Goal: Information Seeking & Learning: Understand process/instructions

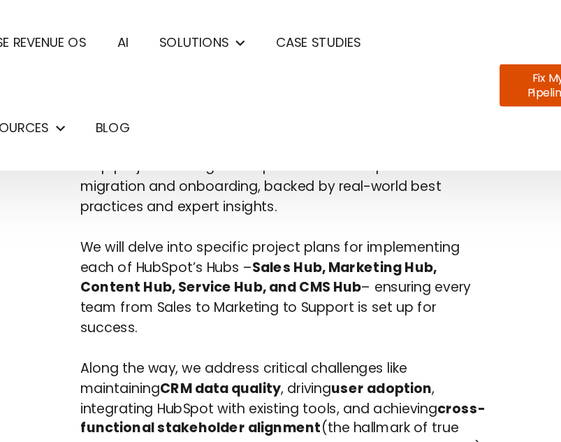
scroll to position [588, 0]
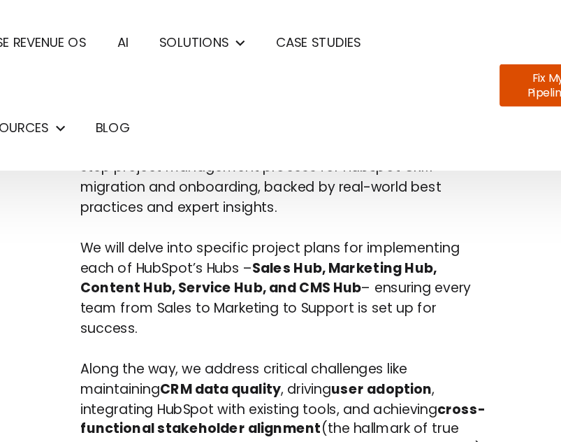
click at [199, 144] on p "A well-structured migration and onboarding plan is essential to leverage HubSpo…" at bounding box center [281, 121] width 315 height 92
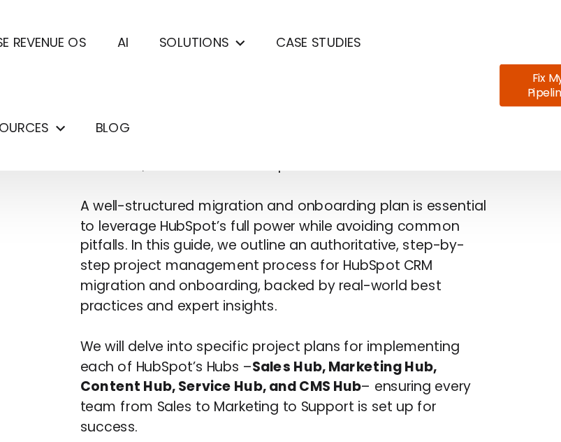
scroll to position [503, 0]
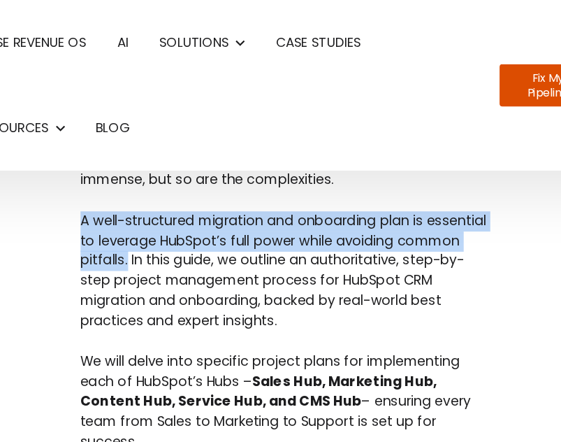
drag, startPoint x: 120, startPoint y: 166, endPoint x: 210, endPoint y: 206, distance: 97.9
copy p "A well-structured migration and onboarding plan is essential to leverage HubSpo…"
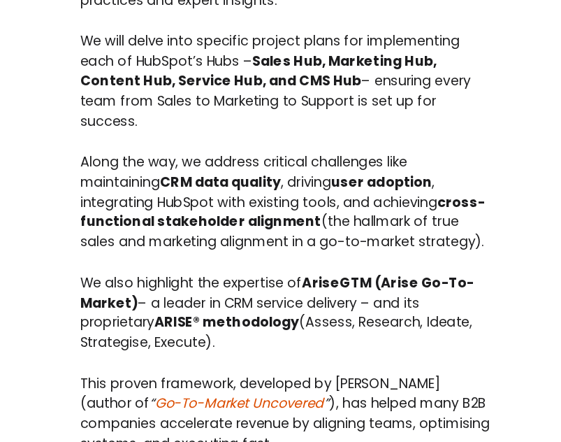
scroll to position [643, 0]
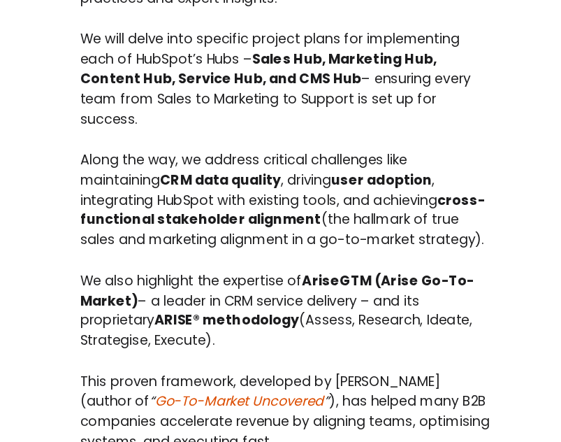
drag, startPoint x: 174, startPoint y: 204, endPoint x: 335, endPoint y: 172, distance: 164.6
click at [335, 172] on p "We will delve into specific project plans for implementing each of HubSpot’s Hu…" at bounding box center [281, 165] width 315 height 76
copy p "– ensuring every team from Sales to Marketing to Support is set up for success."
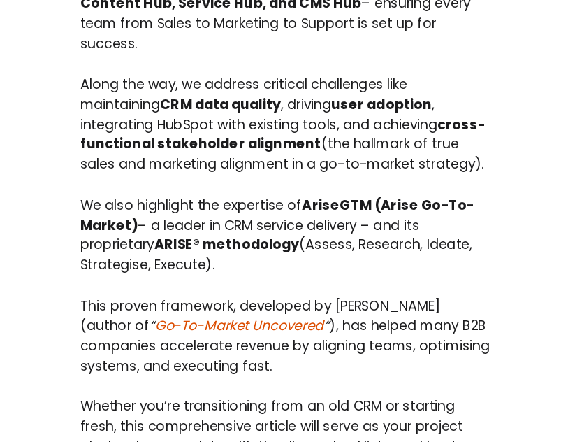
scroll to position [701, 0]
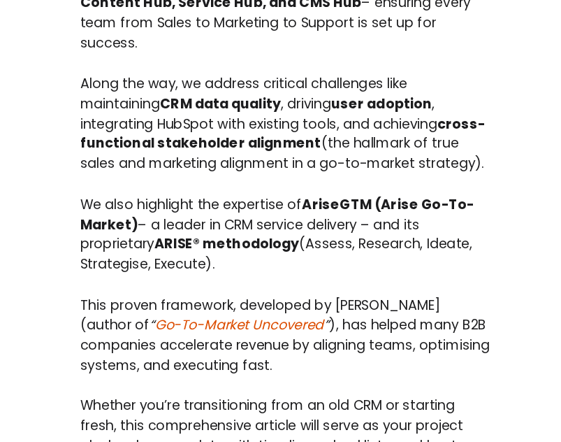
drag, startPoint x: 187, startPoint y: 252, endPoint x: 219, endPoint y: 173, distance: 84.6
click at [219, 173] on p "Along the way, we address critical challenges like maintaining CRM data quality…" at bounding box center [281, 199] width 315 height 76
copy p "address critical challenges like maintaining CRM data quality , driving user ad…"
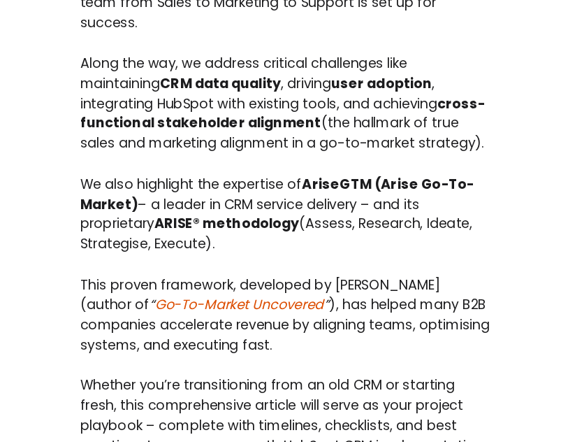
scroll to position [717, 0]
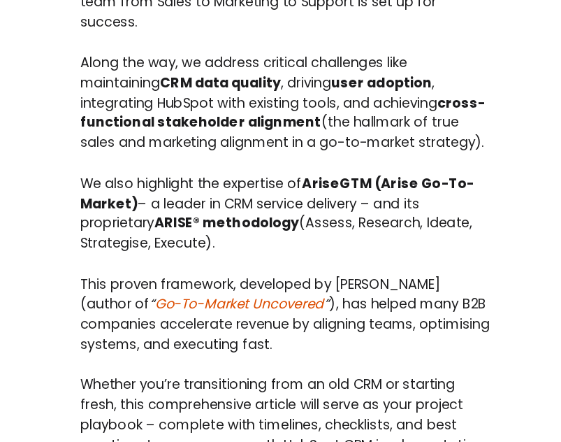
click at [297, 222] on p "Along the way, we address critical challenges like maintaining CRM data quality…" at bounding box center [281, 183] width 315 height 76
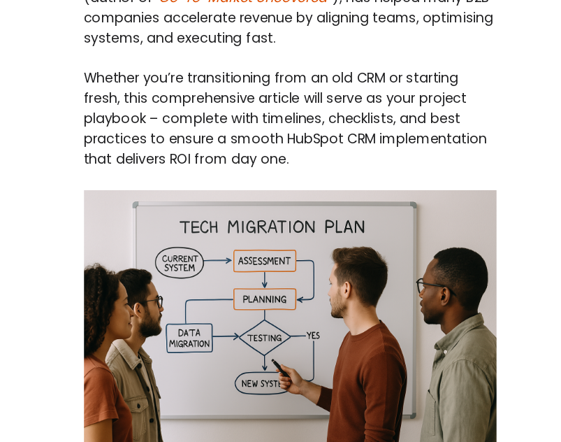
scroll to position [951, 0]
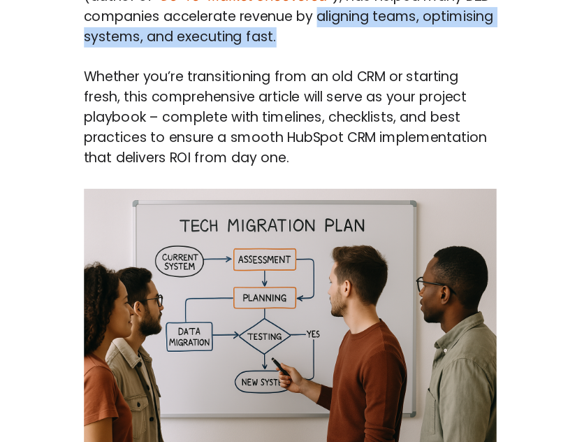
drag, startPoint x: 331, startPoint y: 158, endPoint x: 303, endPoint y: 137, distance: 34.9
click at [303, 137] on p "This proven framework, developed by [PERSON_NAME] (author of “ Go-To-Market Unc…" at bounding box center [281, 110] width 315 height 61
copy p "aligning teams, optimising systems, and executing fast."
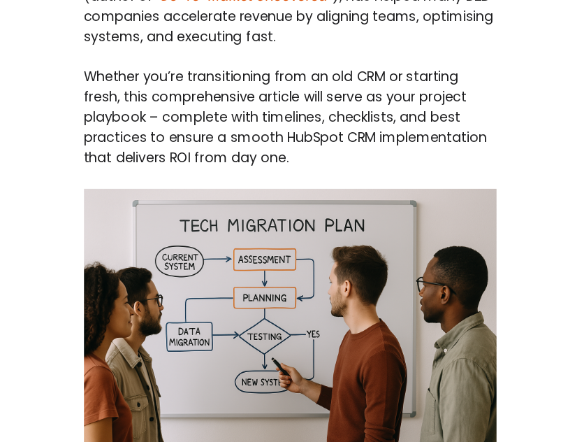
click at [346, 201] on p "Whether you’re transitioning from an old CRM or starting fresh, this comprehens…" at bounding box center [281, 195] width 315 height 76
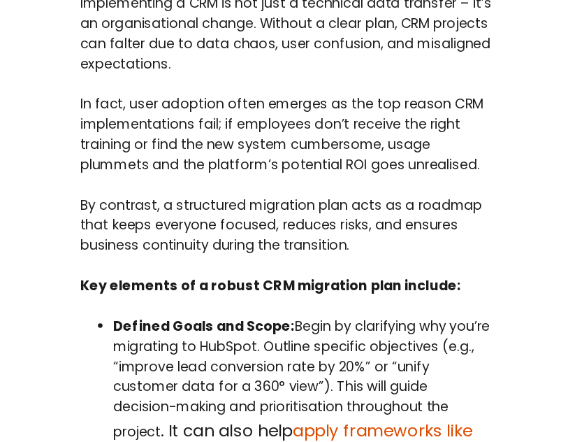
scroll to position [1389, 0]
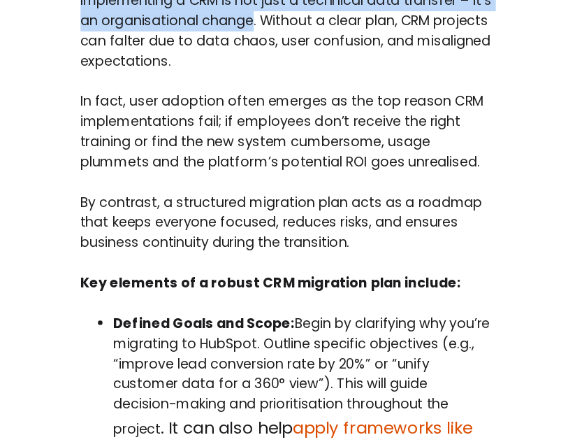
drag, startPoint x: 275, startPoint y: 150, endPoint x: 110, endPoint y: 129, distance: 165.5
copy p "Implementing a CRM is not just a technical data transfer – it’s an organisation…"
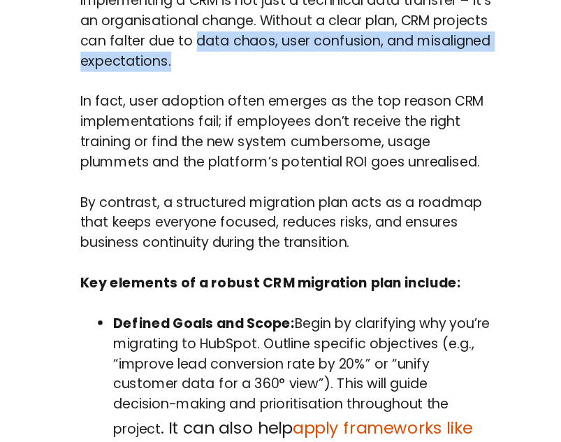
drag, startPoint x: 254, startPoint y: 178, endPoint x: 256, endPoint y: 164, distance: 14.7
click at [256, 159] on p "Implementing a CRM is not just a technical data transfer – it’s an organisation…" at bounding box center [281, 128] width 315 height 61
copy p "data chaos, user confusion, and misaligned expectations."
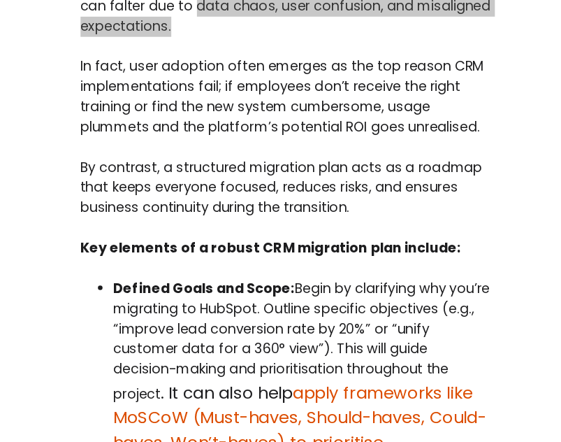
scroll to position [1417, 0]
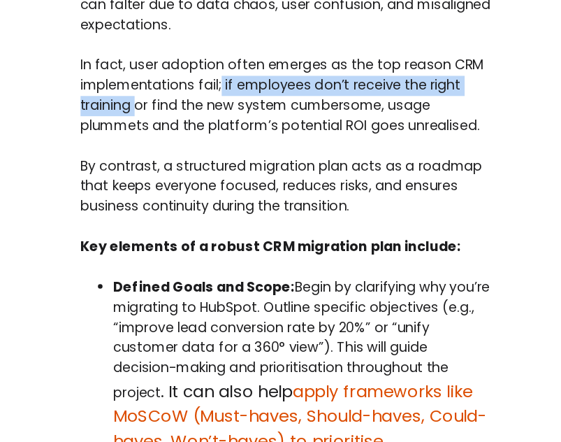
drag, startPoint x: 165, startPoint y: 212, endPoint x: 232, endPoint y: 200, distance: 68.3
click at [232, 200] on p "In fact, user adoption often emerges as the top reason CRM implementations fail…" at bounding box center [281, 177] width 315 height 61
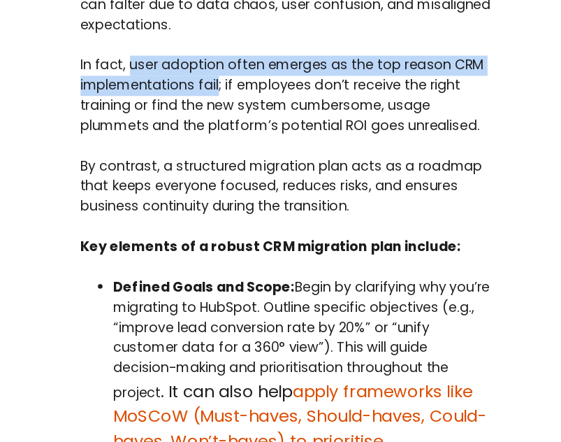
drag, startPoint x: 160, startPoint y: 179, endPoint x: 230, endPoint y: 196, distance: 71.9
click at [230, 196] on p "In fact, user adoption often emerges as the top reason CRM implementations fail…" at bounding box center [281, 177] width 315 height 61
copy p "user adoption often emerges as the top reason CRM implementations fail"
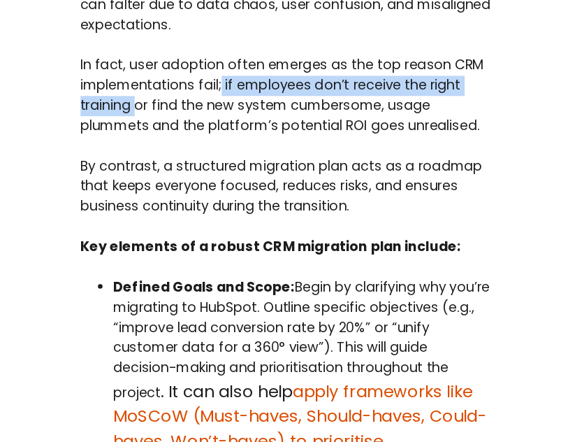
drag, startPoint x: 165, startPoint y: 214, endPoint x: 234, endPoint y: 199, distance: 70.7
click at [234, 199] on p "In fact, user adoption often emerges as the top reason CRM implementations fail…" at bounding box center [281, 177] width 315 height 61
copy p "if employees don’t receive the right training"
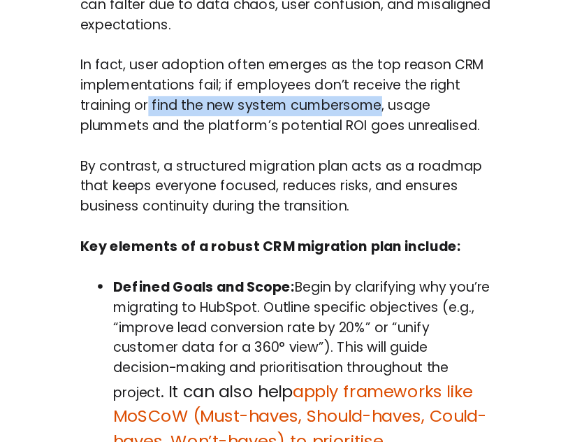
drag, startPoint x: 177, startPoint y: 211, endPoint x: 354, endPoint y: 211, distance: 177.5
click at [354, 208] on p "In fact, user adoption often emerges as the top reason CRM implementations fail…" at bounding box center [281, 177] width 315 height 61
copy p "find the new system cumbersome"
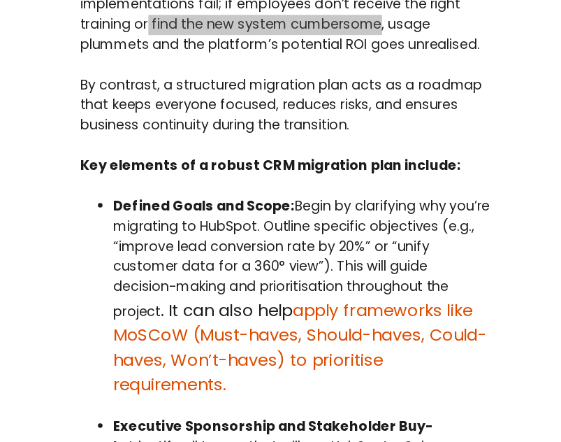
scroll to position [1483, 0]
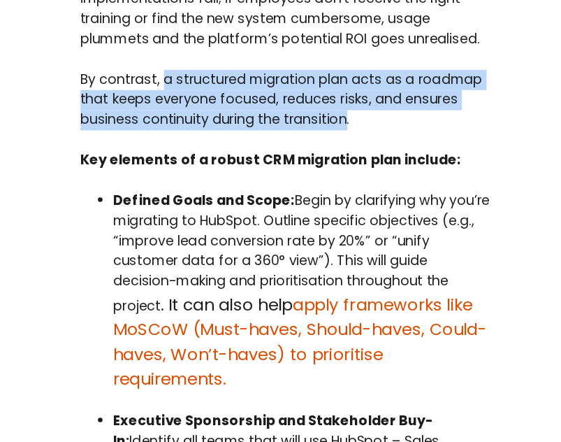
drag, startPoint x: 328, startPoint y: 225, endPoint x: 187, endPoint y: 181, distance: 148.6
copy p "a structured migration plan acts as a roadmap that keeps everyone focused, redu…"
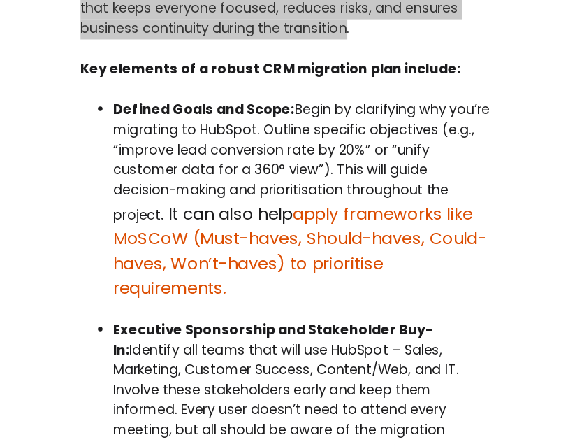
scroll to position [1555, 0]
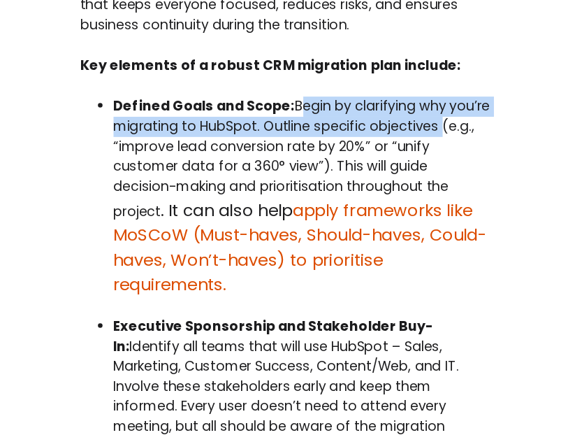
drag, startPoint x: 284, startPoint y: 215, endPoint x: 434, endPoint y: 230, distance: 150.4
click at [434, 230] on p "Defined Goals and Scope: Begin by clarifying why you’re migrating to HubSpot. O…" at bounding box center [293, 254] width 289 height 152
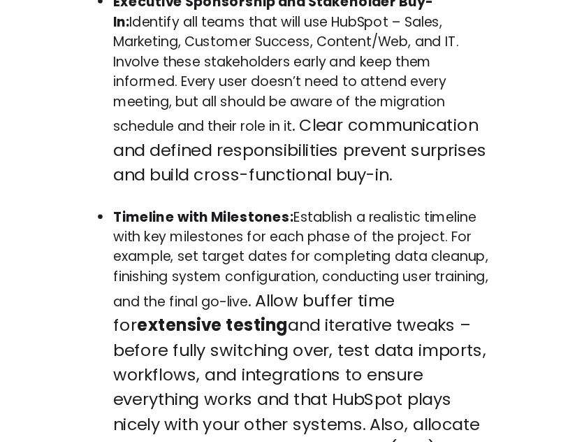
scroll to position [1803, 0]
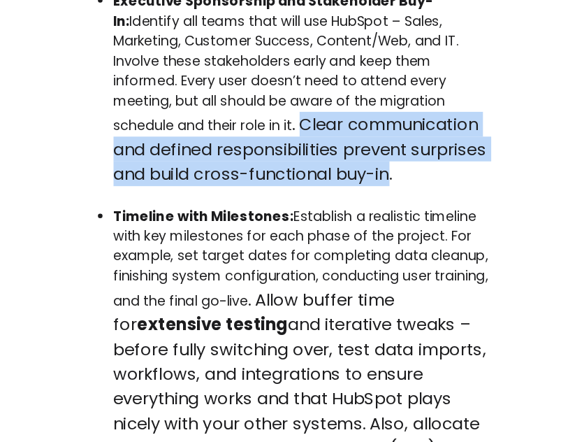
drag, startPoint x: 361, startPoint y: 270, endPoint x: 294, endPoint y: 236, distance: 75.3
click at [294, 236] on p "Executive Sponsorship and Stakeholder Buy-In: Identify all teams that will use …" at bounding box center [293, 173] width 289 height 148
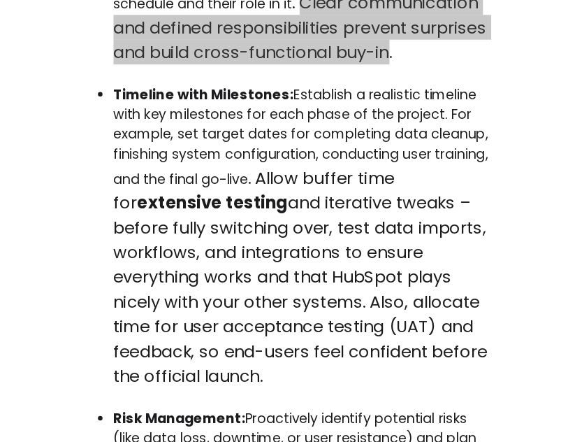
scroll to position [1900, 0]
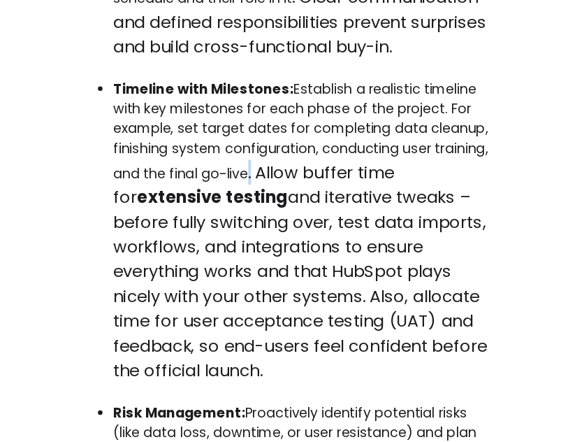
drag, startPoint x: 299, startPoint y: 271, endPoint x: 289, endPoint y: 261, distance: 14.3
click at [289, 261] on p "Timeline with Milestones: Establish a realistic timeline with key milestones fo…" at bounding box center [293, 281] width 289 height 231
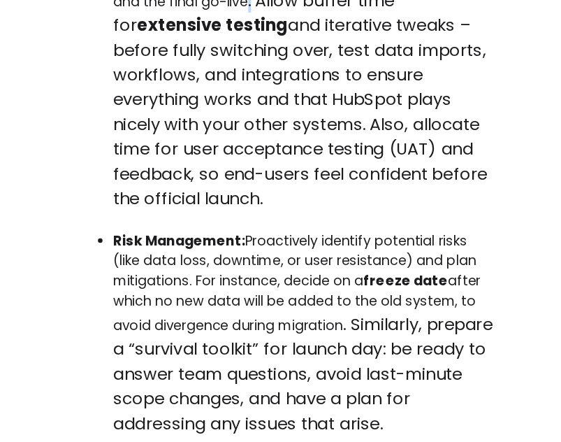
scroll to position [2031, 0]
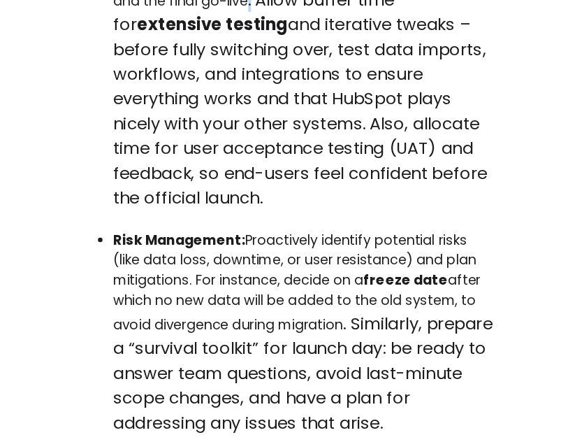
drag, startPoint x: 339, startPoint y: 231, endPoint x: 319, endPoint y: 177, distance: 57.5
click at [319, 177] on p "Timeline with Milestones: Establish a realistic timeline with key milestones fo…" at bounding box center [293, 149] width 289 height 231
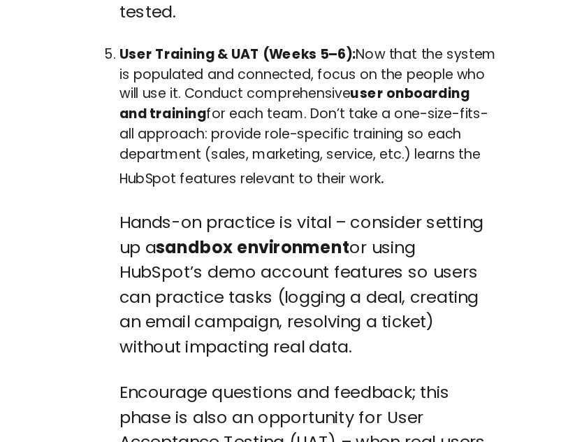
scroll to position [4874, 0]
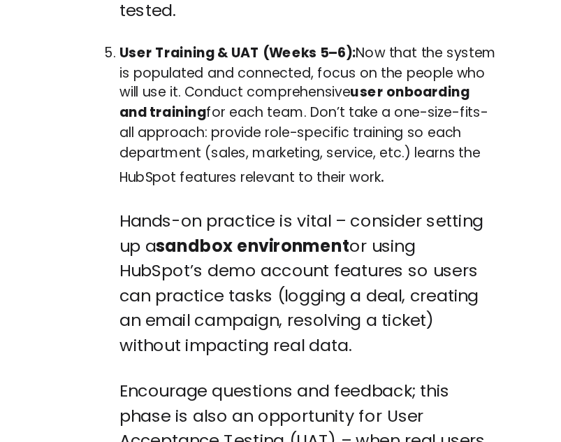
click at [252, 152] on strong "User Training & UAT (Weeks 5–6):" at bounding box center [239, 145] width 180 height 14
drag, startPoint x: 351, startPoint y: 288, endPoint x: 145, endPoint y: 189, distance: 228.5
click at [149, 189] on li "User Training & UAT (Weeks 5–6): Now that the system is populated and connected…" at bounding box center [293, 377] width 289 height 479
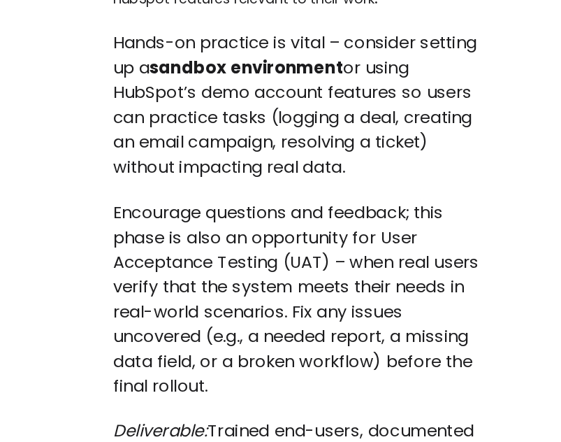
scroll to position [5010, 0]
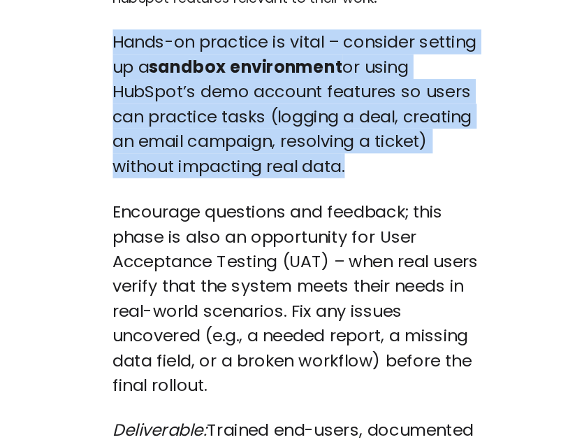
drag, startPoint x: 143, startPoint y: 186, endPoint x: 327, endPoint y: 288, distance: 210.2
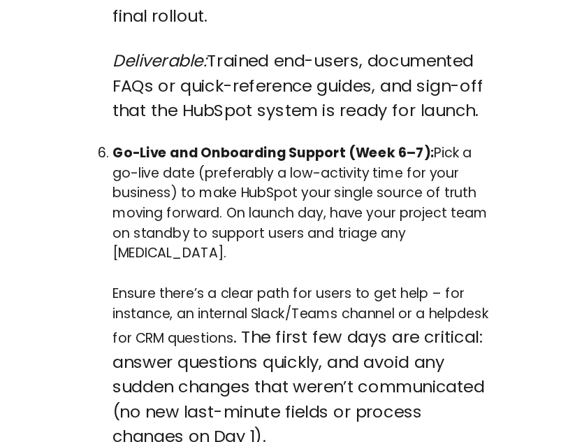
scroll to position [5292, 0]
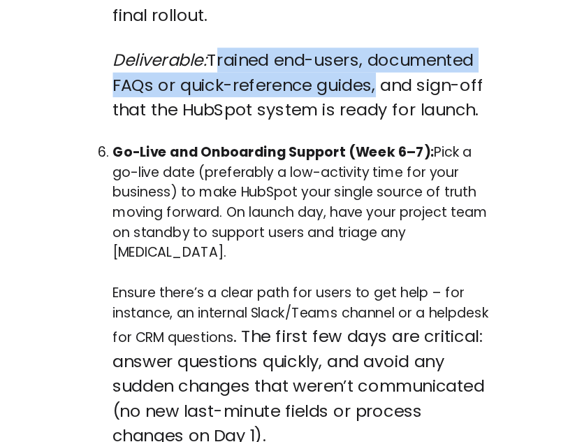
drag, startPoint x: 347, startPoint y: 218, endPoint x: 226, endPoint y: 196, distance: 122.8
click at [226, 196] on span "Trained end-users, documented FAQs or quick-reference guides, and sign-off that…" at bounding box center [290, 169] width 283 height 55
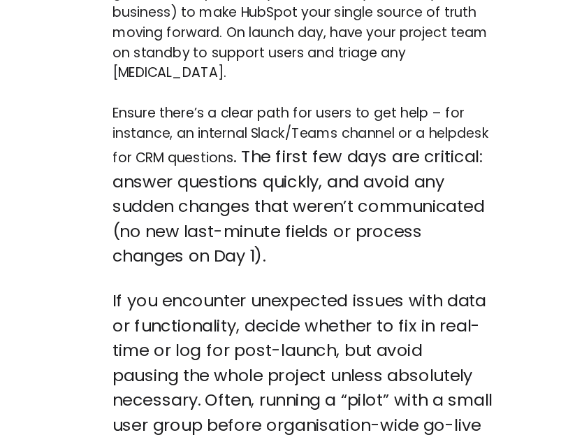
scroll to position [5429, 0]
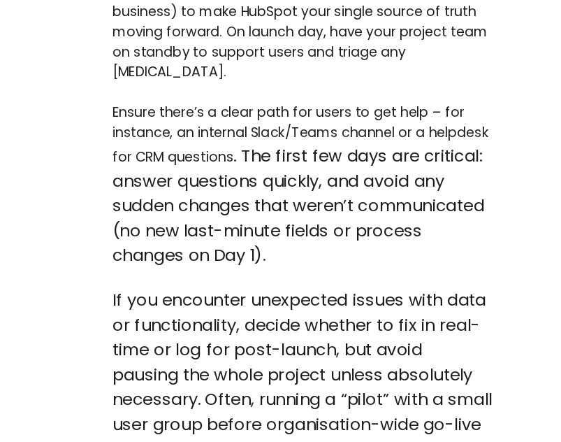
click at [258, 259] on p "Ensure there’s a clear path for users to get help – for instance, an internal S…" at bounding box center [293, 245] width 289 height 125
click at [294, 251] on span ". The first few days are critical: answer questions quickly​" at bounding box center [290, 233] width 282 height 36
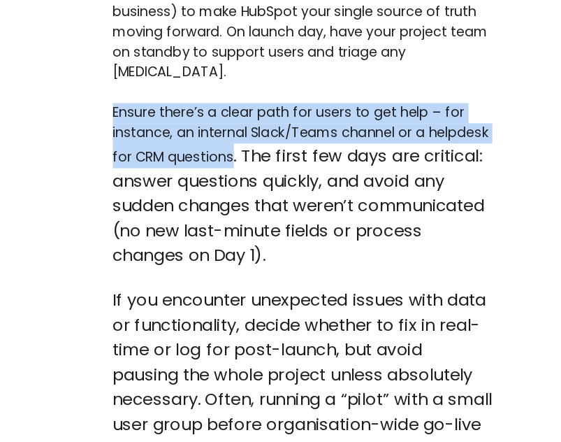
drag, startPoint x: 289, startPoint y: 258, endPoint x: 150, endPoint y: 219, distance: 145.0
click at [150, 219] on p "Ensure there’s a clear path for users to get help – for instance, an internal S…" at bounding box center [293, 245] width 289 height 125
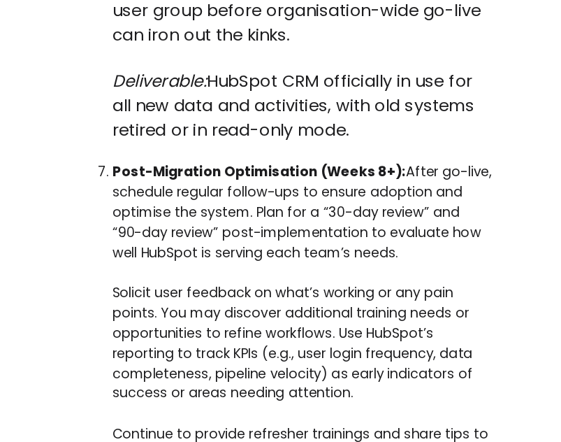
scroll to position [5745, 0]
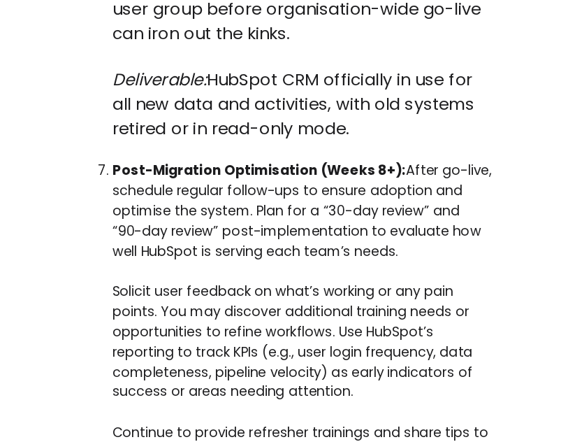
click at [327, 242] on strong "Post-Migration Optimisation (Weeks 8+):" at bounding box center [261, 235] width 224 height 14
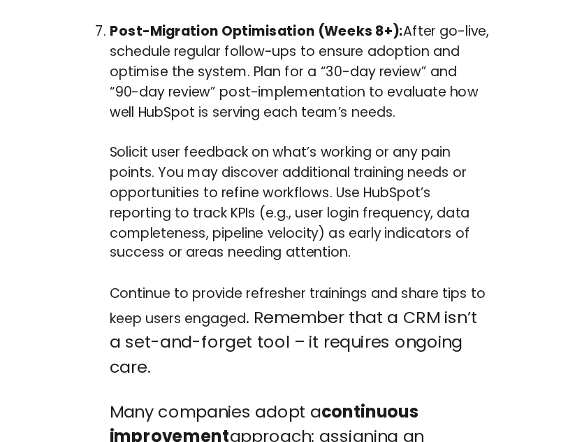
scroll to position [5852, 0]
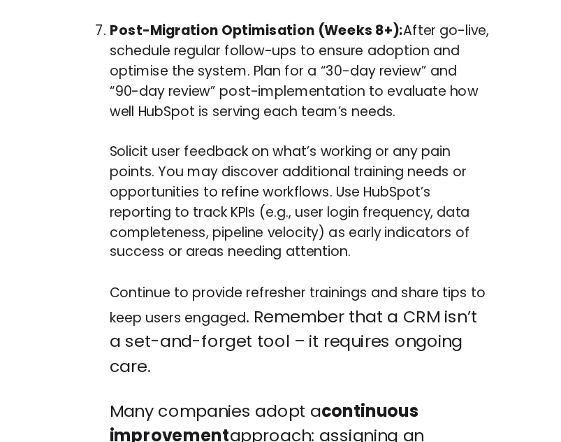
click at [366, 305] on p "Solicit user feedback on what’s working or any pain points. You may discover ad…" at bounding box center [293, 259] width 289 height 92
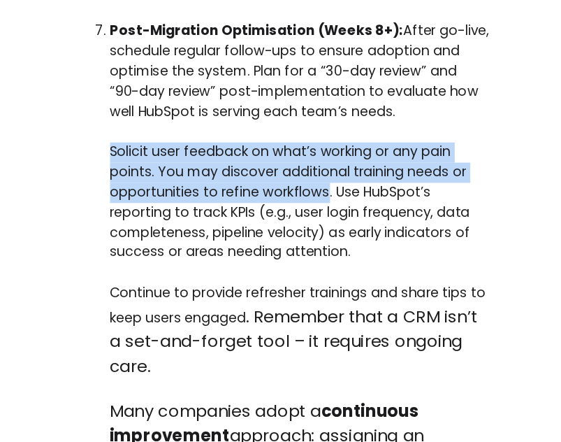
drag, startPoint x: 315, startPoint y: 289, endPoint x: 147, endPoint y: 259, distance: 171.0
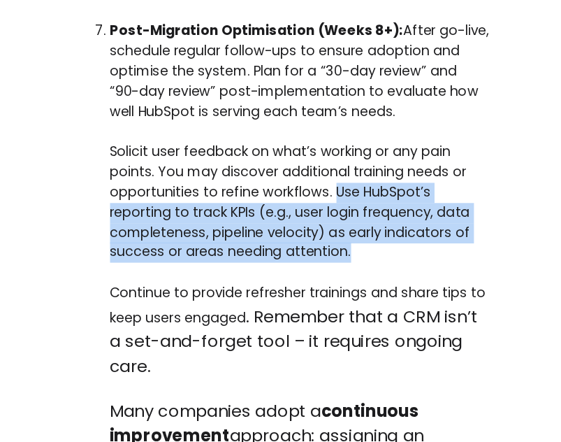
drag, startPoint x: 335, startPoint y: 337, endPoint x: 322, endPoint y: 287, distance: 51.6
click at [322, 287] on p "Solicit user feedback on what’s working or any pain points. You may discover ad…" at bounding box center [293, 259] width 289 height 92
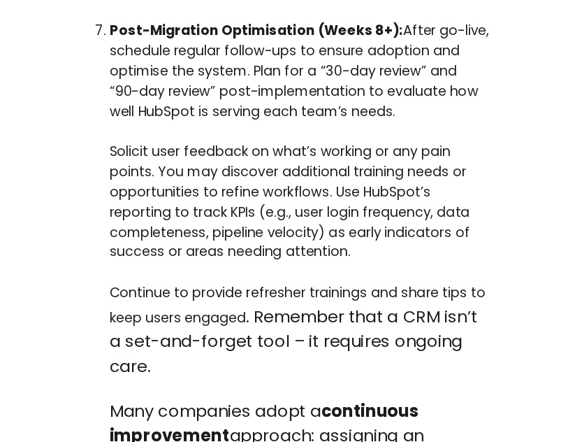
click at [409, 376] on span ". Remember that a CRM isn’t a set-and-forget tool – it requires ongoing care." at bounding box center [289, 364] width 280 height 55
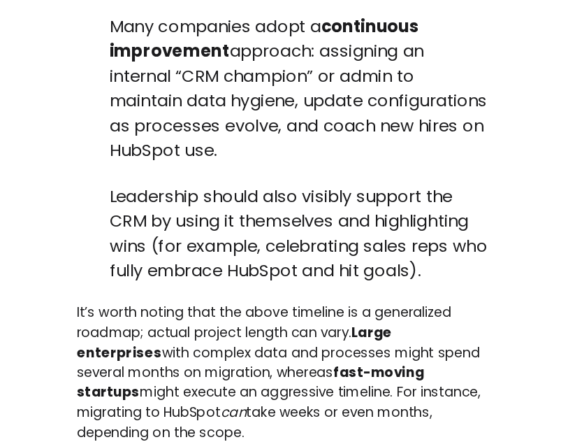
scroll to position [6146, 0]
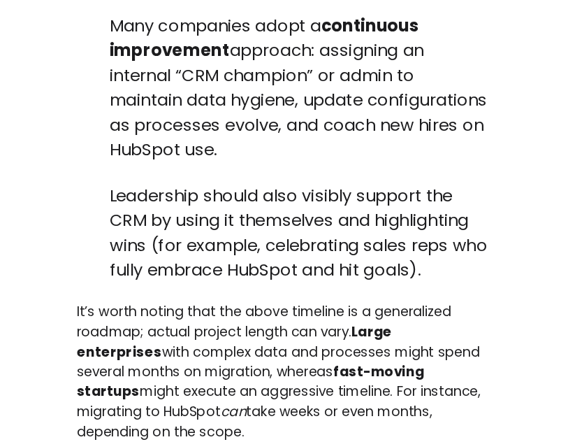
click at [284, 217] on span "approach: assigning an internal “CRM champion” or admin to maintain data hygien…" at bounding box center [293, 180] width 288 height 93
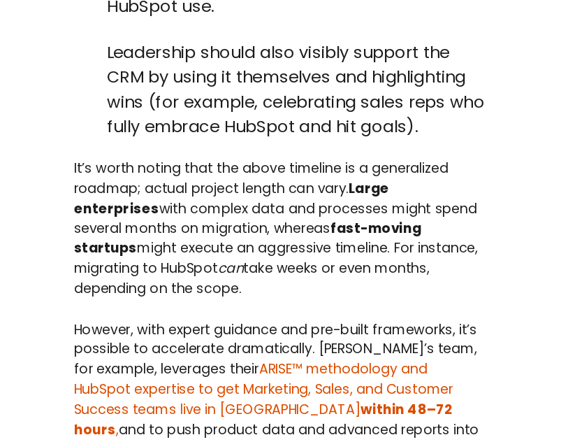
scroll to position [6255, 0]
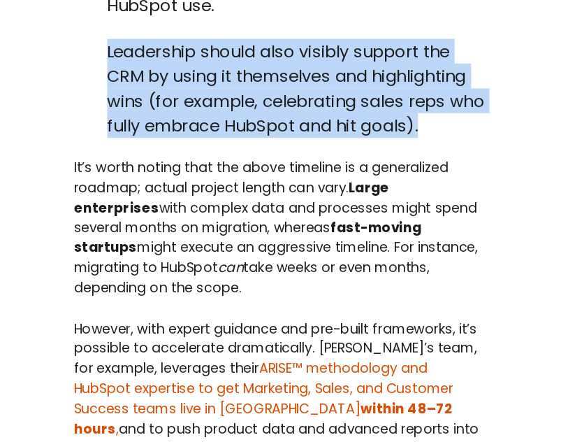
drag, startPoint x: 386, startPoint y: 239, endPoint x: 135, endPoint y: 178, distance: 258.2
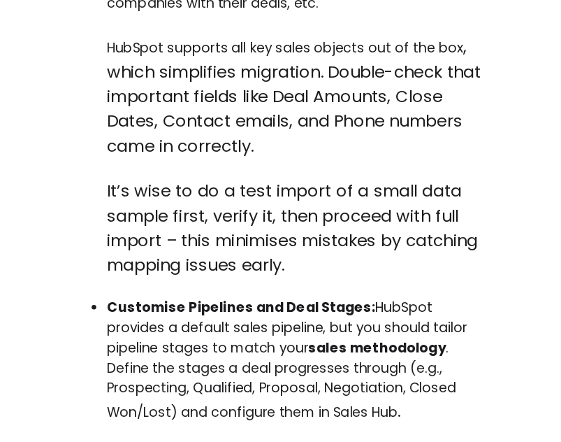
scroll to position [7316, 0]
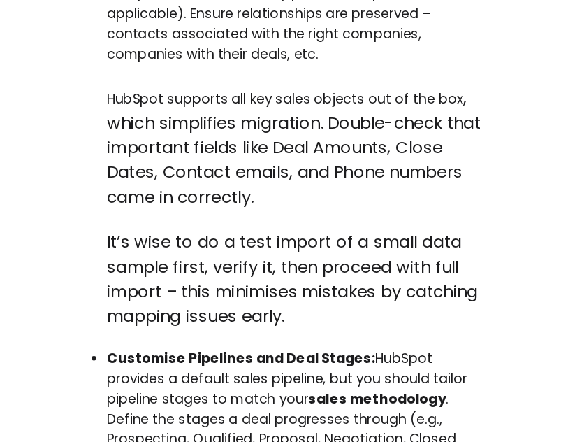
click at [312, 113] on p "Import and Organise Sales Data: Begin by importing your cleaned sales data into…" at bounding box center [293, 67] width 289 height 92
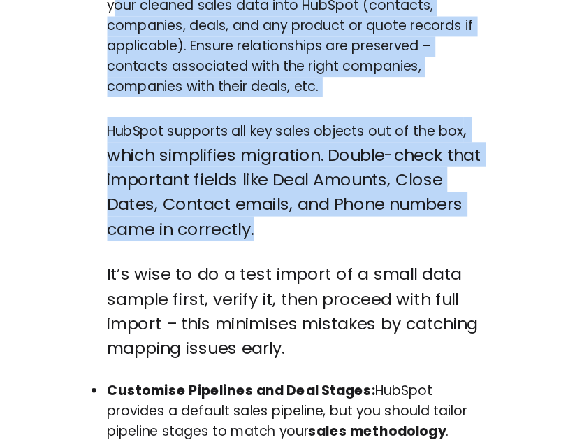
drag, startPoint x: 268, startPoint y: 280, endPoint x: 146, endPoint y: 101, distance: 216.7
drag, startPoint x: 145, startPoint y: 86, endPoint x: 260, endPoint y: 277, distance: 222.9
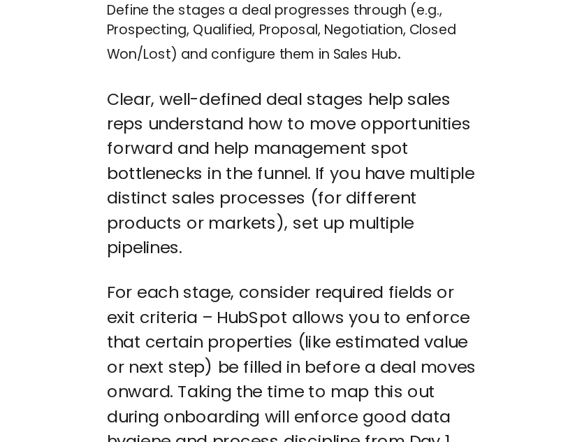
scroll to position [7588, 0]
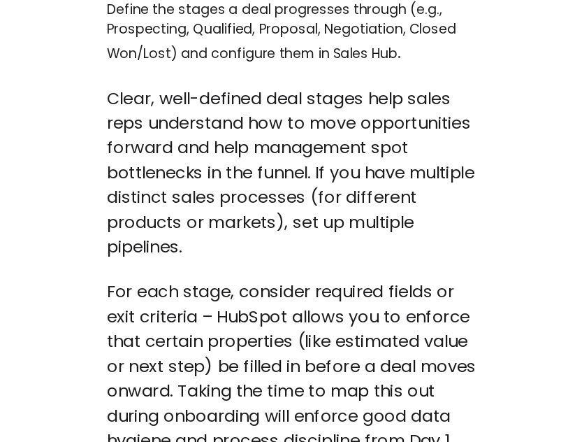
drag, startPoint x: 350, startPoint y: 129, endPoint x: 145, endPoint y: 133, distance: 204.8
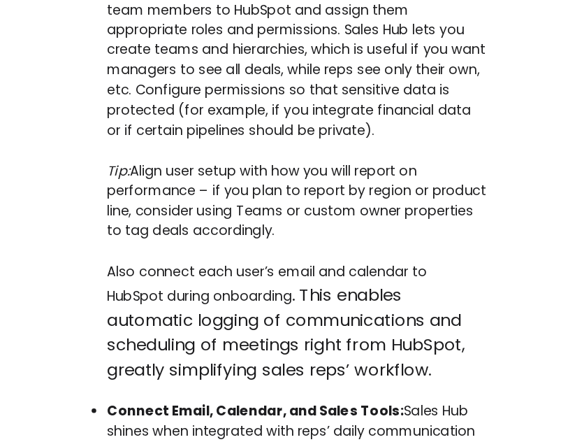
scroll to position [7964, 0]
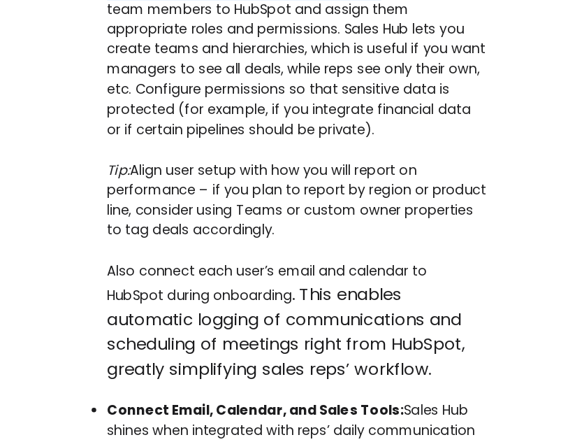
drag, startPoint x: 351, startPoint y: 161, endPoint x: 149, endPoint y: 154, distance: 202.1
click at [149, 154] on p "Set Up Users, Teams, and Permissions: Add all sales team members to HubSpot and…" at bounding box center [293, 150] width 289 height 122
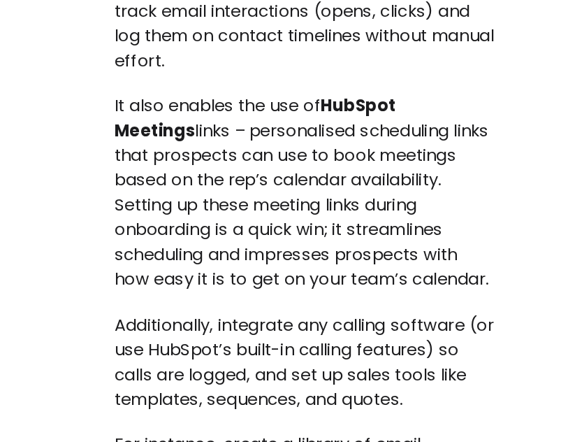
scroll to position [8349, 0]
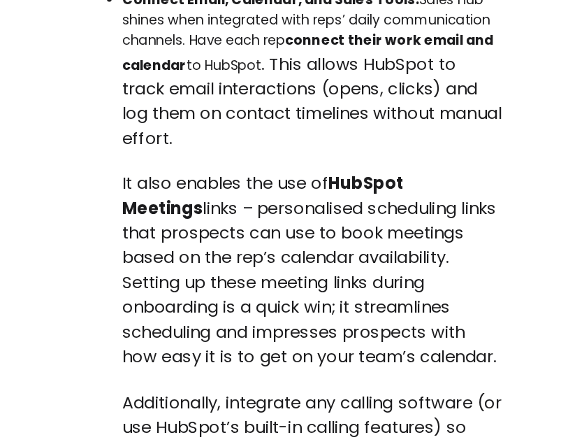
click at [257, 145] on span ". This allows HubSpot to track email interactions (opens, clicks) and log them …" at bounding box center [293, 108] width 289 height 74
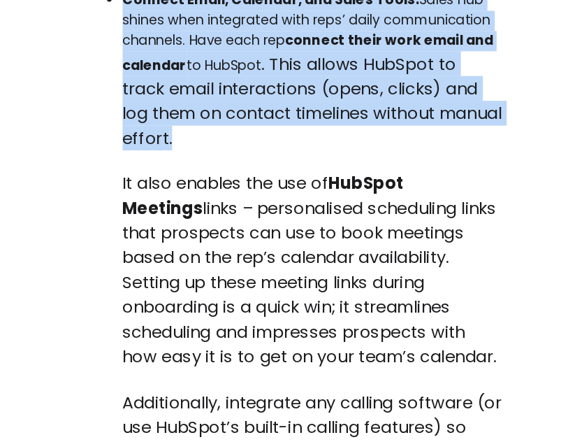
drag, startPoint x: 239, startPoint y: 203, endPoint x: 147, endPoint y: 105, distance: 135.0
click at [147, 105] on ul "Import and Organise Sales Data: Begin by importing your cleaned sales data into…" at bounding box center [281, 384] width 315 height 2792
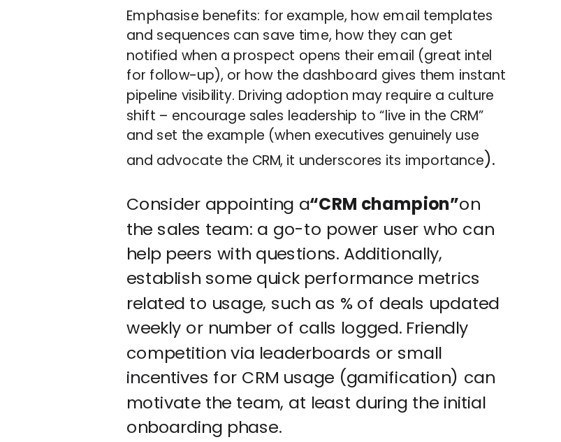
scroll to position [9600, 0]
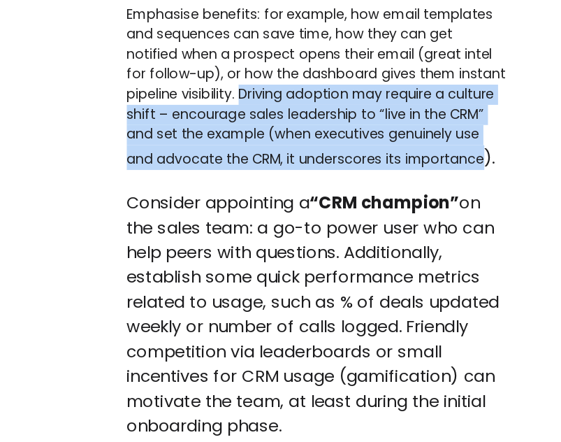
drag, startPoint x: 425, startPoint y: 317, endPoint x: 240, endPoint y: 266, distance: 192.1
click at [240, 234] on p "Emphasise benefits: for example, how email templates and sequences can save tim…" at bounding box center [293, 171] width 289 height 126
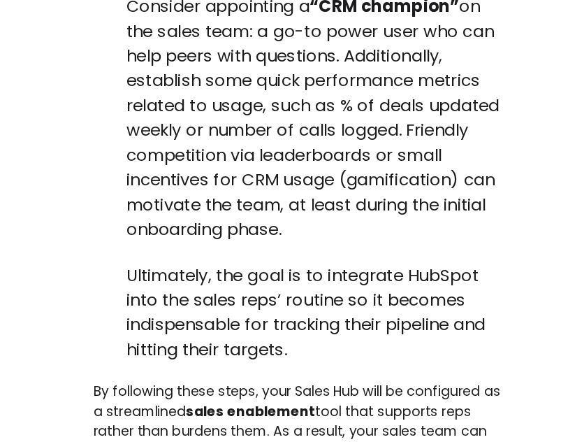
scroll to position [9753, 0]
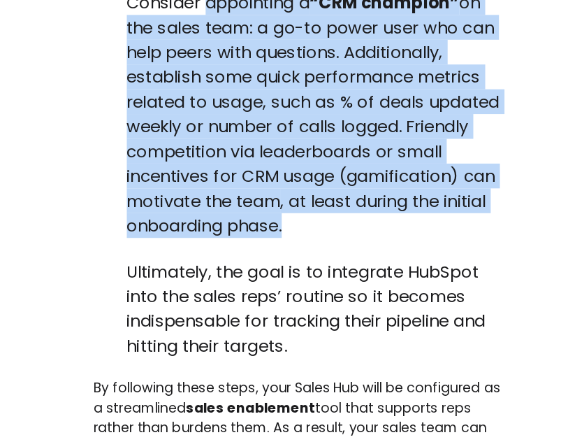
drag, startPoint x: 273, startPoint y: 373, endPoint x: 212, endPoint y: 196, distance: 187.7
click at [212, 196] on p "Consider appointing a “CRM champion” on the sales team: a go-to power user who …" at bounding box center [293, 191] width 289 height 189
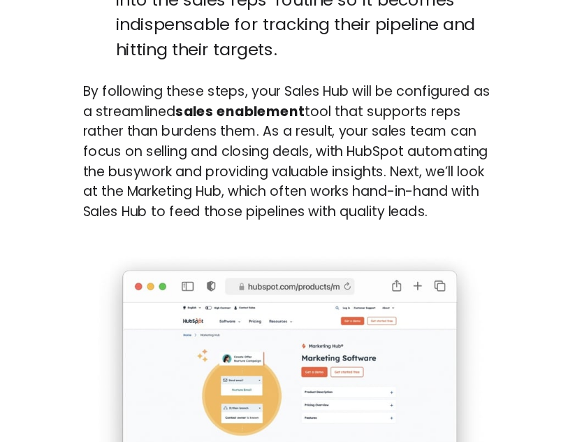
scroll to position [9979, 0]
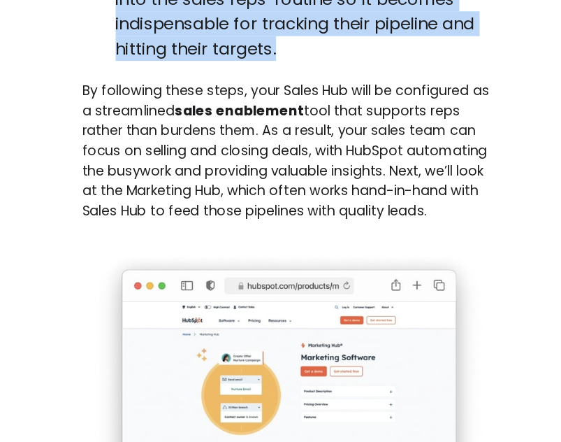
drag, startPoint x: 271, startPoint y: 234, endPoint x: 147, endPoint y: 175, distance: 136.9
click at [149, 151] on p "Ultimately, the goal is to integrate HubSpot into the sales reps’ routine so it…" at bounding box center [293, 112] width 289 height 75
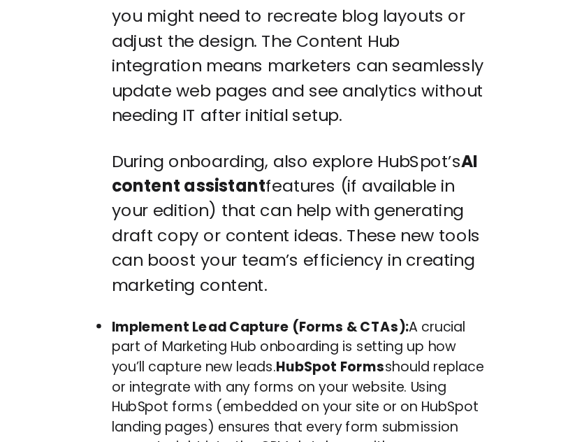
scroll to position [12101, 0]
